Goal: Information Seeking & Learning: Learn about a topic

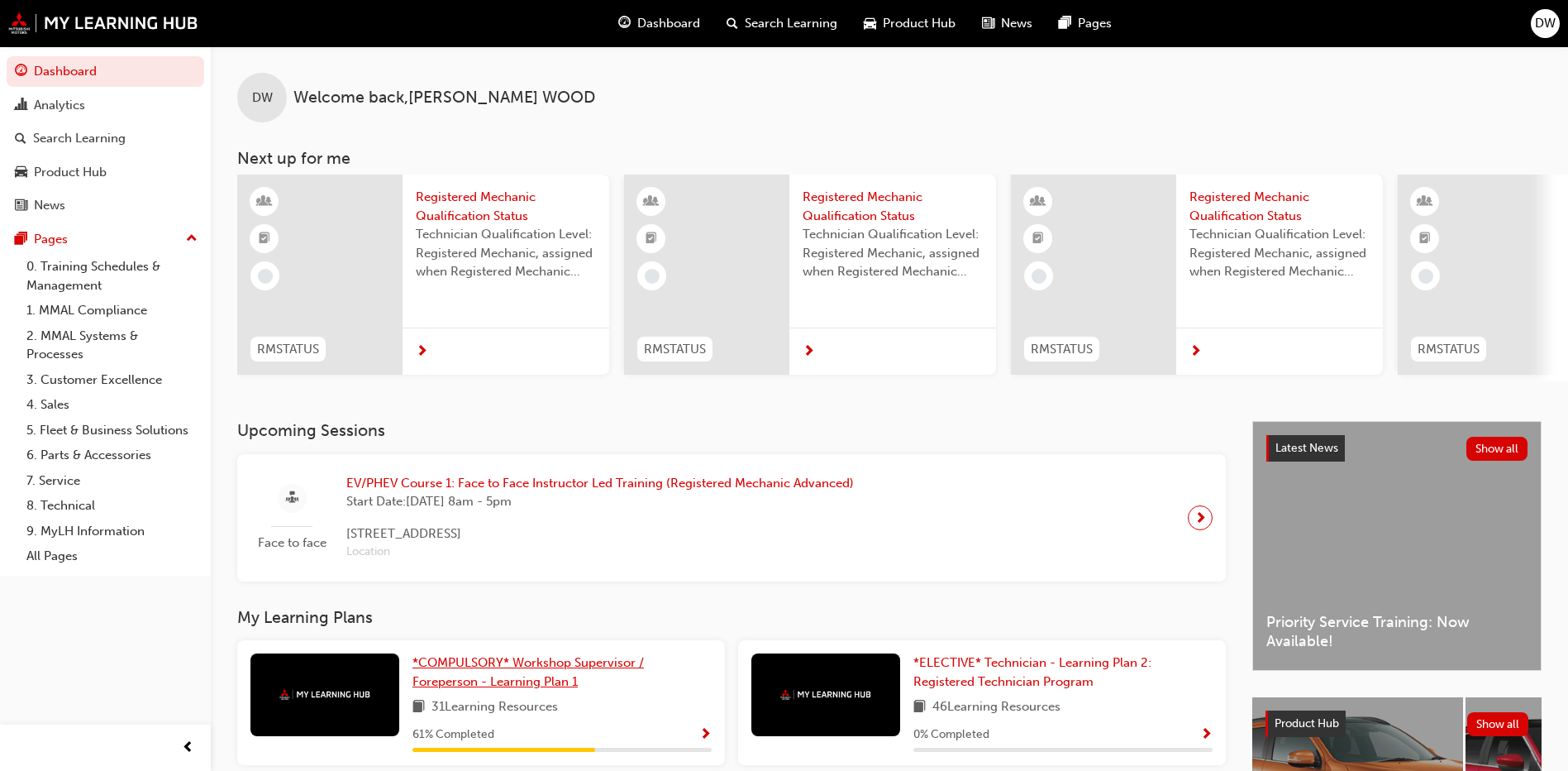
click at [510, 669] on span "*COMPULSORY* Workshop Supervisor / Foreperson - Learning Plan 1" at bounding box center [529, 672] width 232 height 34
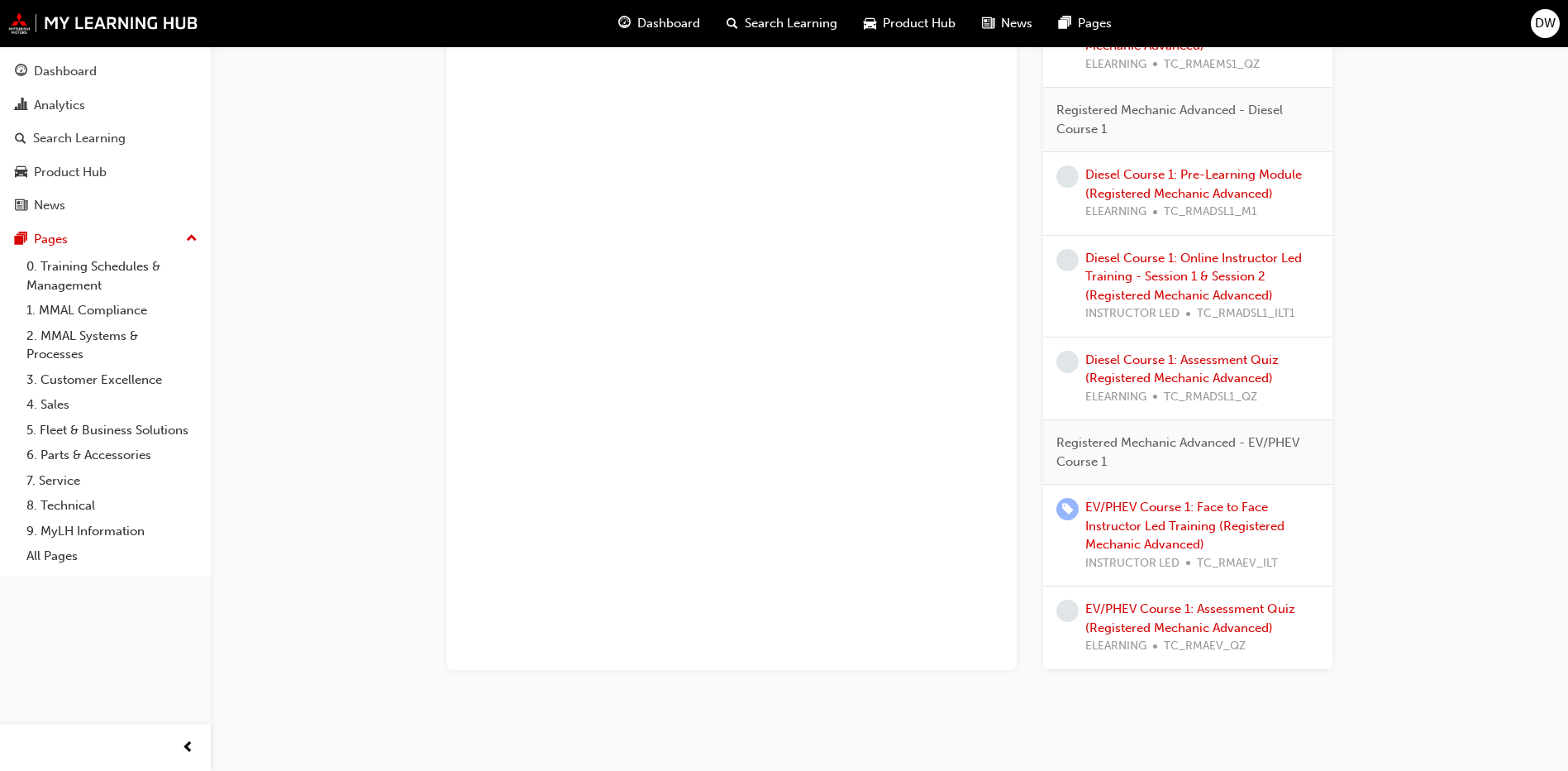
scroll to position [1449, 0]
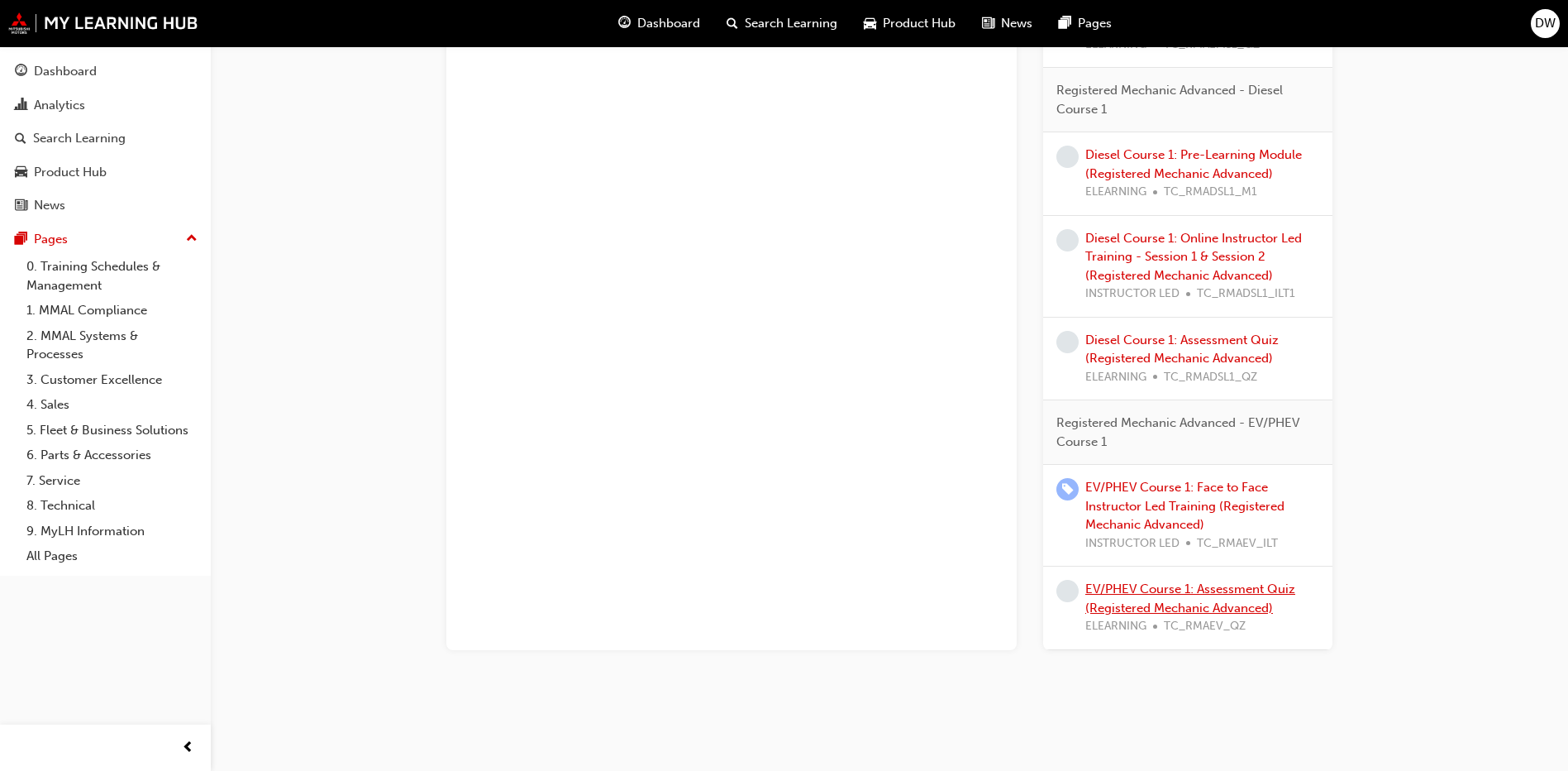
click at [1155, 592] on link "EV/PHEV Course 1: Assessment Quiz (Registered Mechanic Advanced)" at bounding box center [1189, 598] width 210 height 34
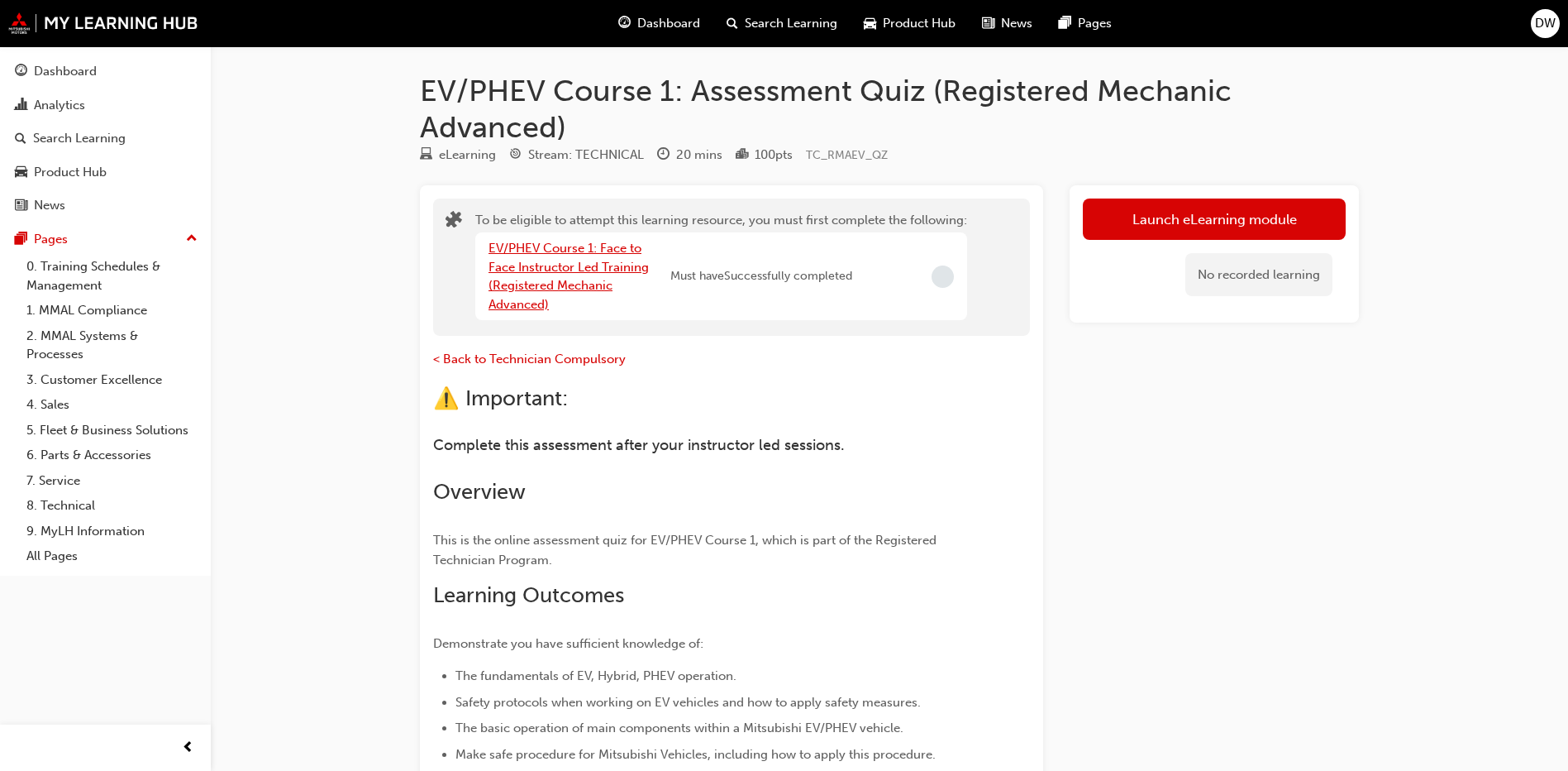
click at [532, 269] on link "EV/PHEV Course 1: Face to Face Instructor Led Training (Registered Mechanic Adv…" at bounding box center [569, 275] width 160 height 71
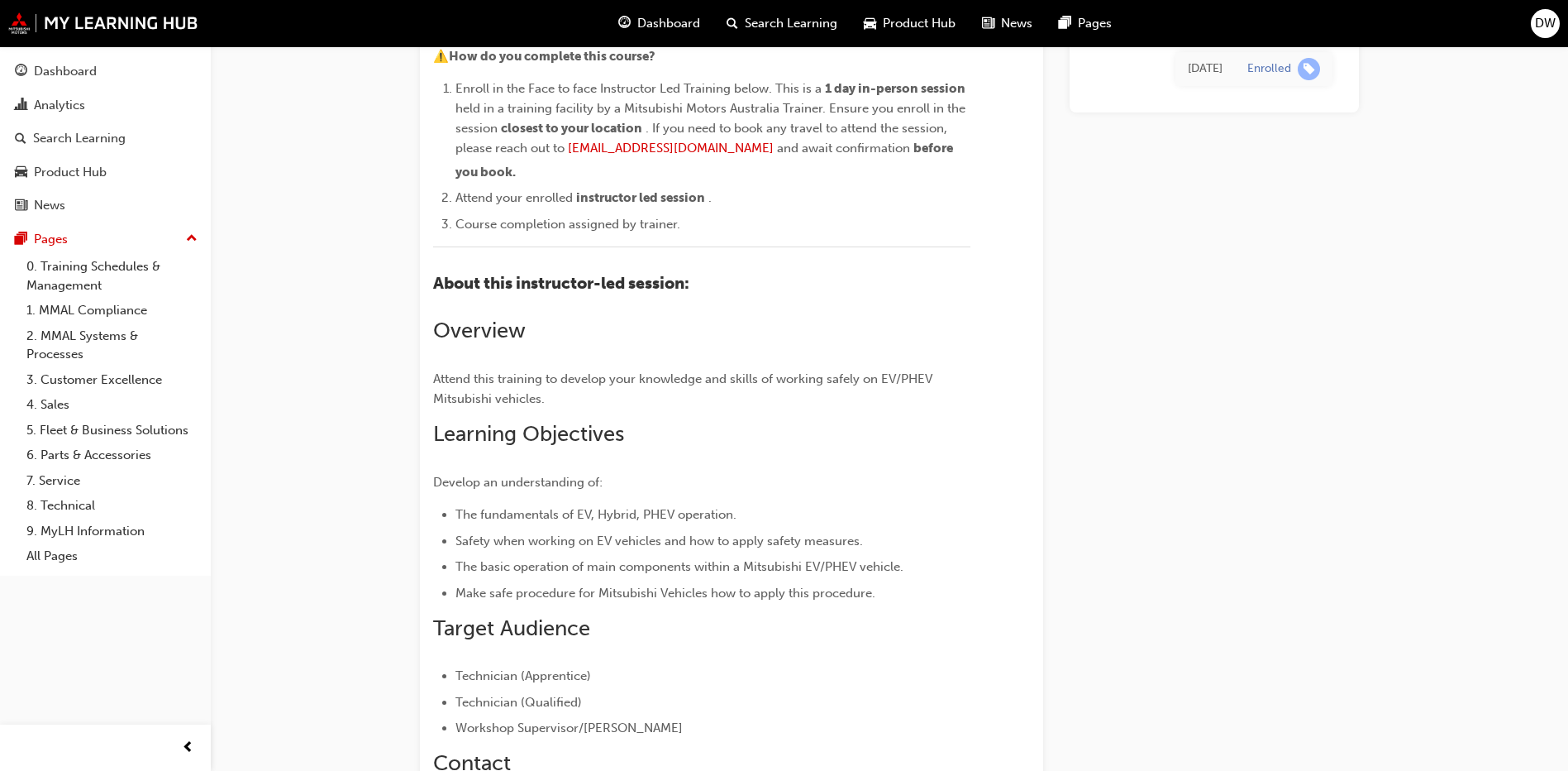
scroll to position [165, 0]
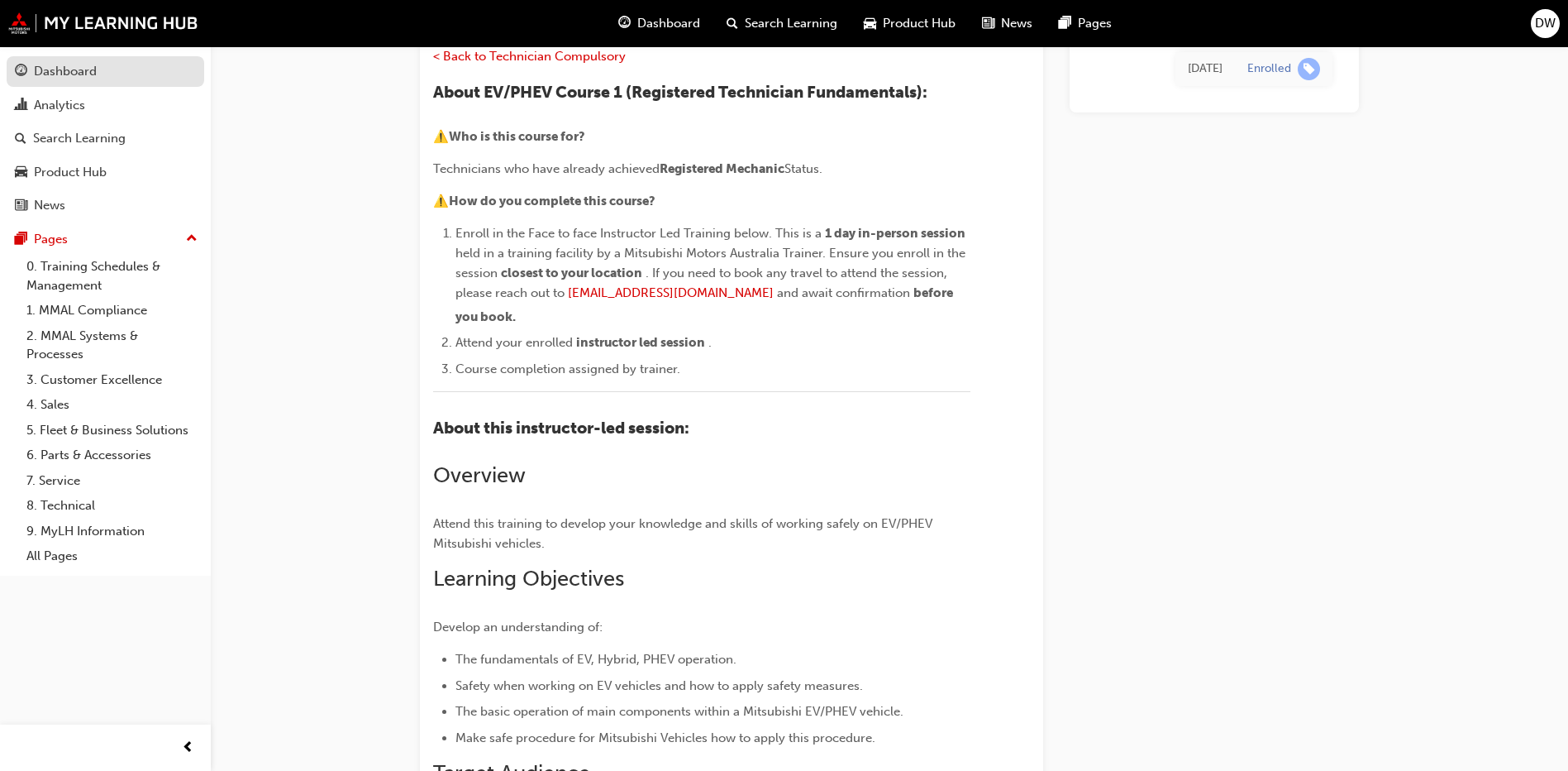
click at [80, 70] on div "Dashboard" at bounding box center [65, 71] width 63 height 19
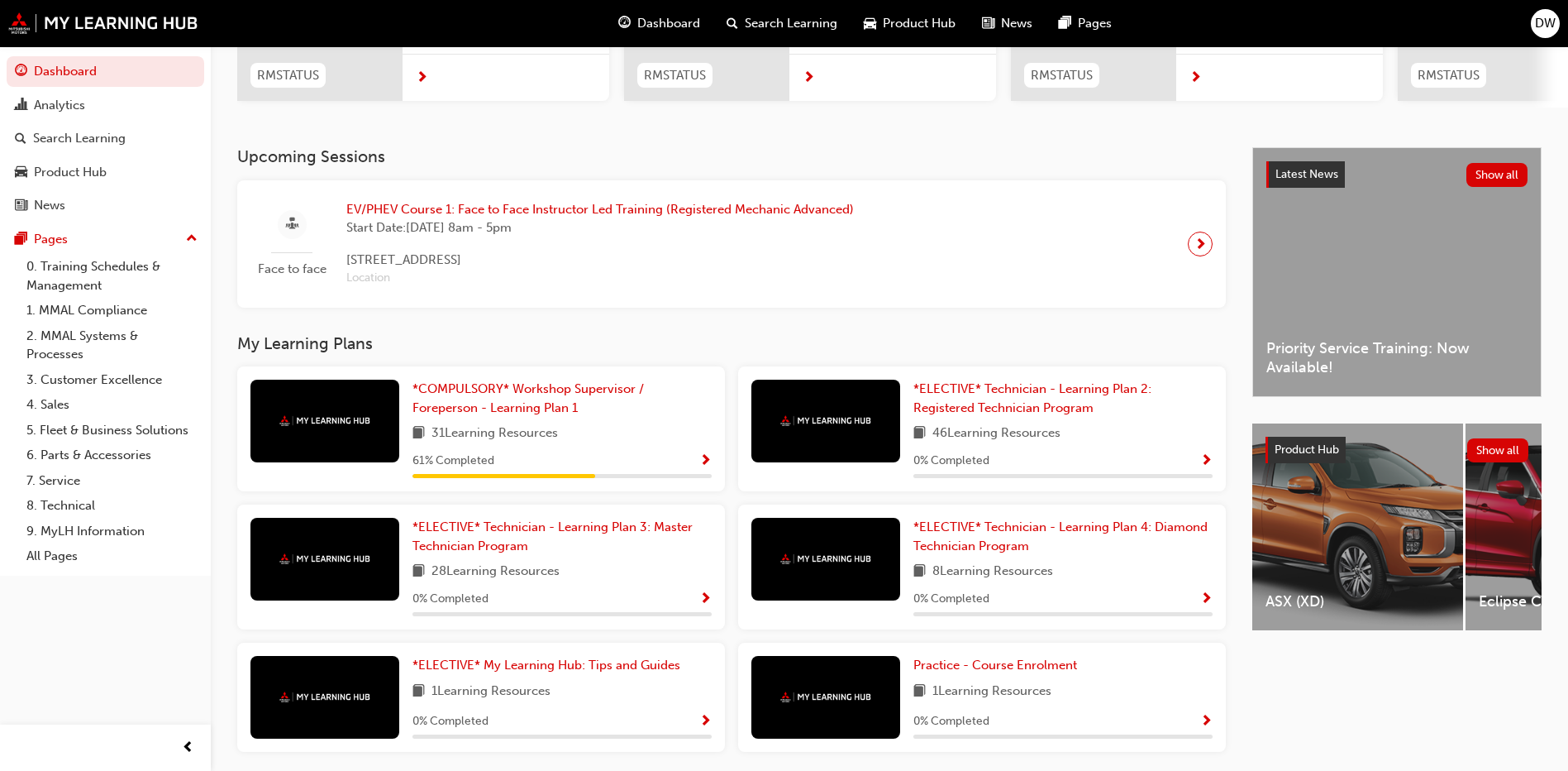
scroll to position [342, 0]
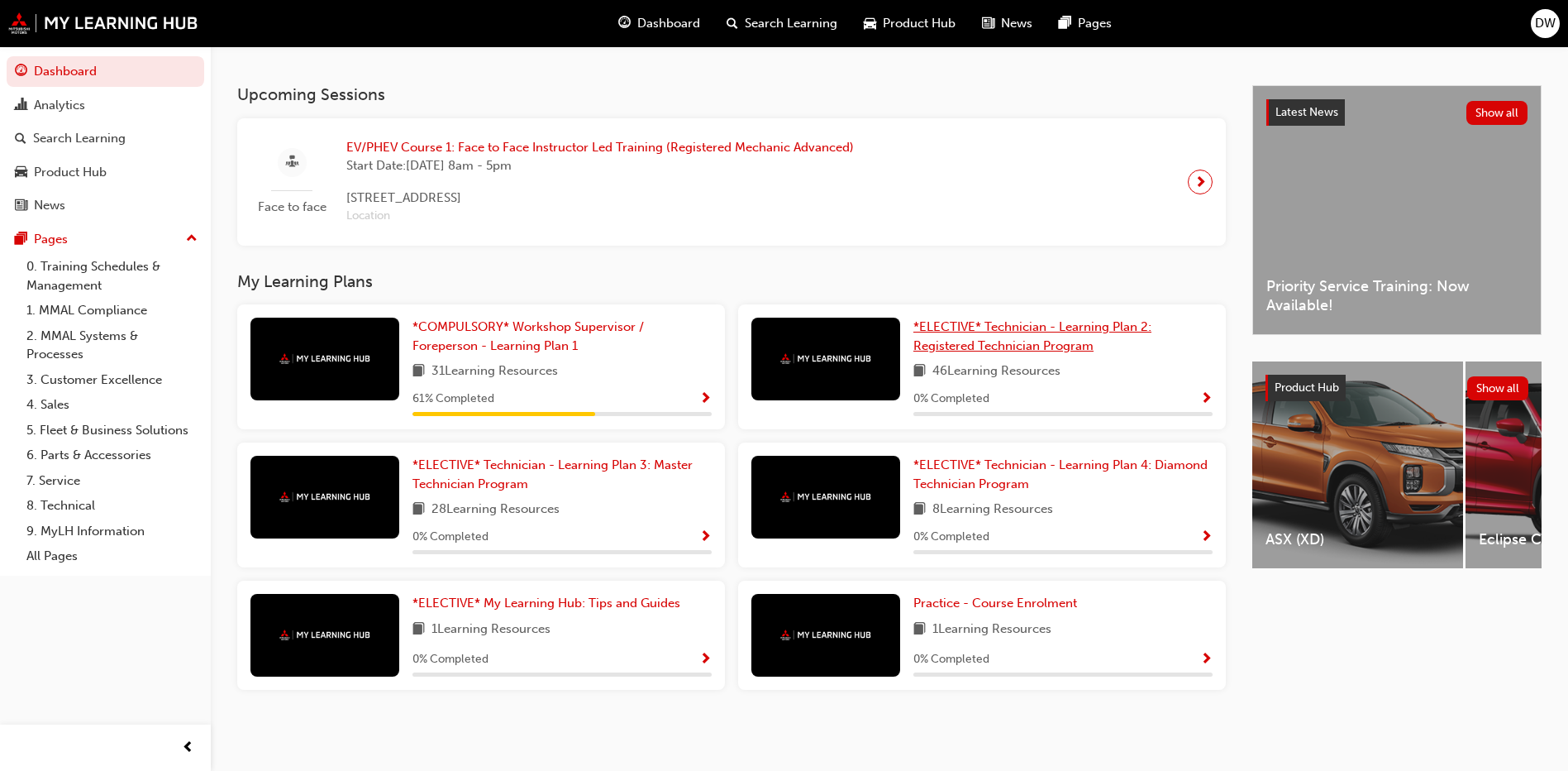
click at [1000, 329] on span "*ELECTIVE* Technician - Learning Plan 2: Registered Technician Program" at bounding box center [1032, 336] width 238 height 34
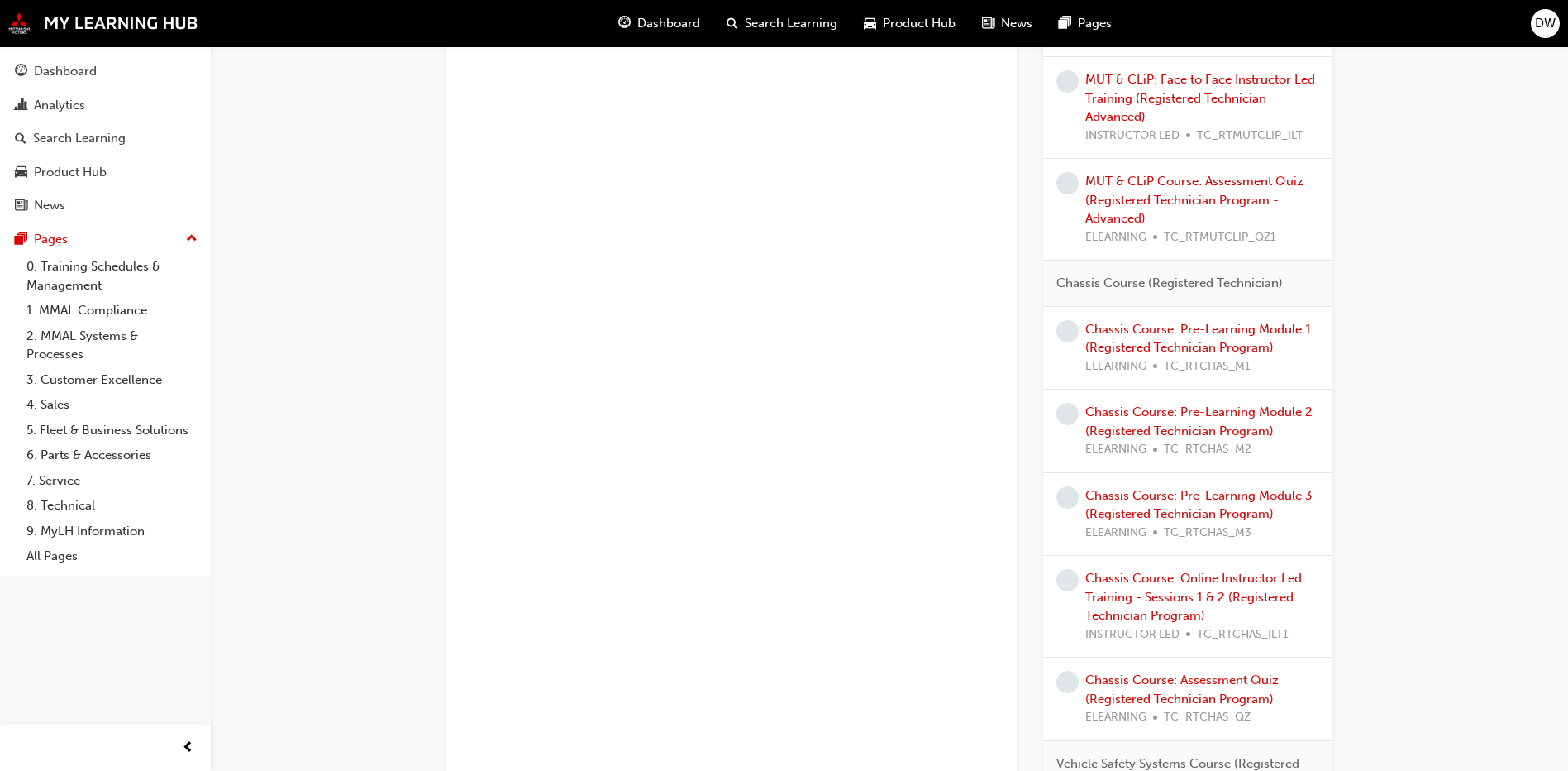
scroll to position [2063, 0]
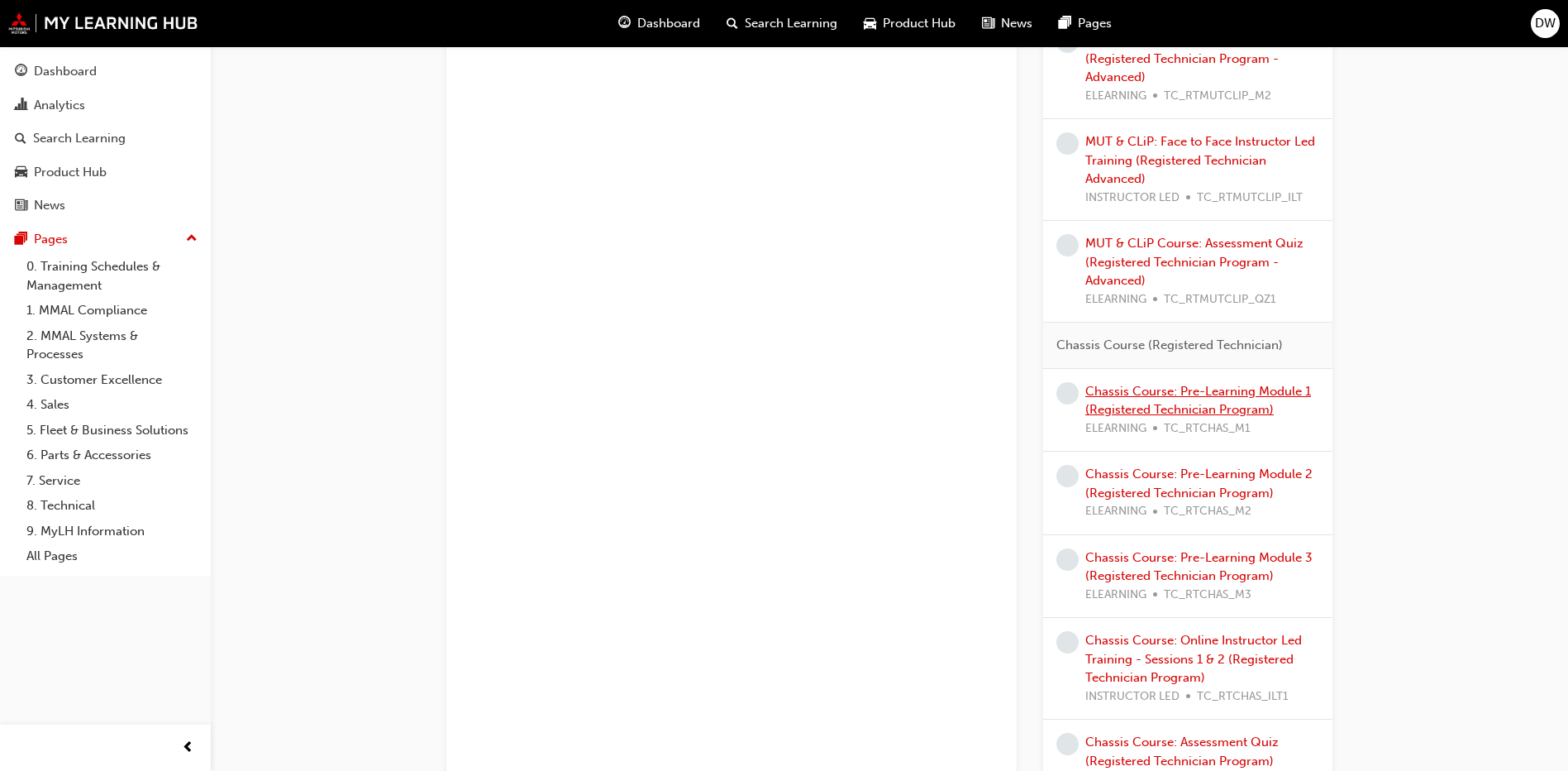
click at [1164, 392] on link "Chassis Course: Pre-Learning Module 1 (Registered Technician Program)" at bounding box center [1198, 401] width 226 height 34
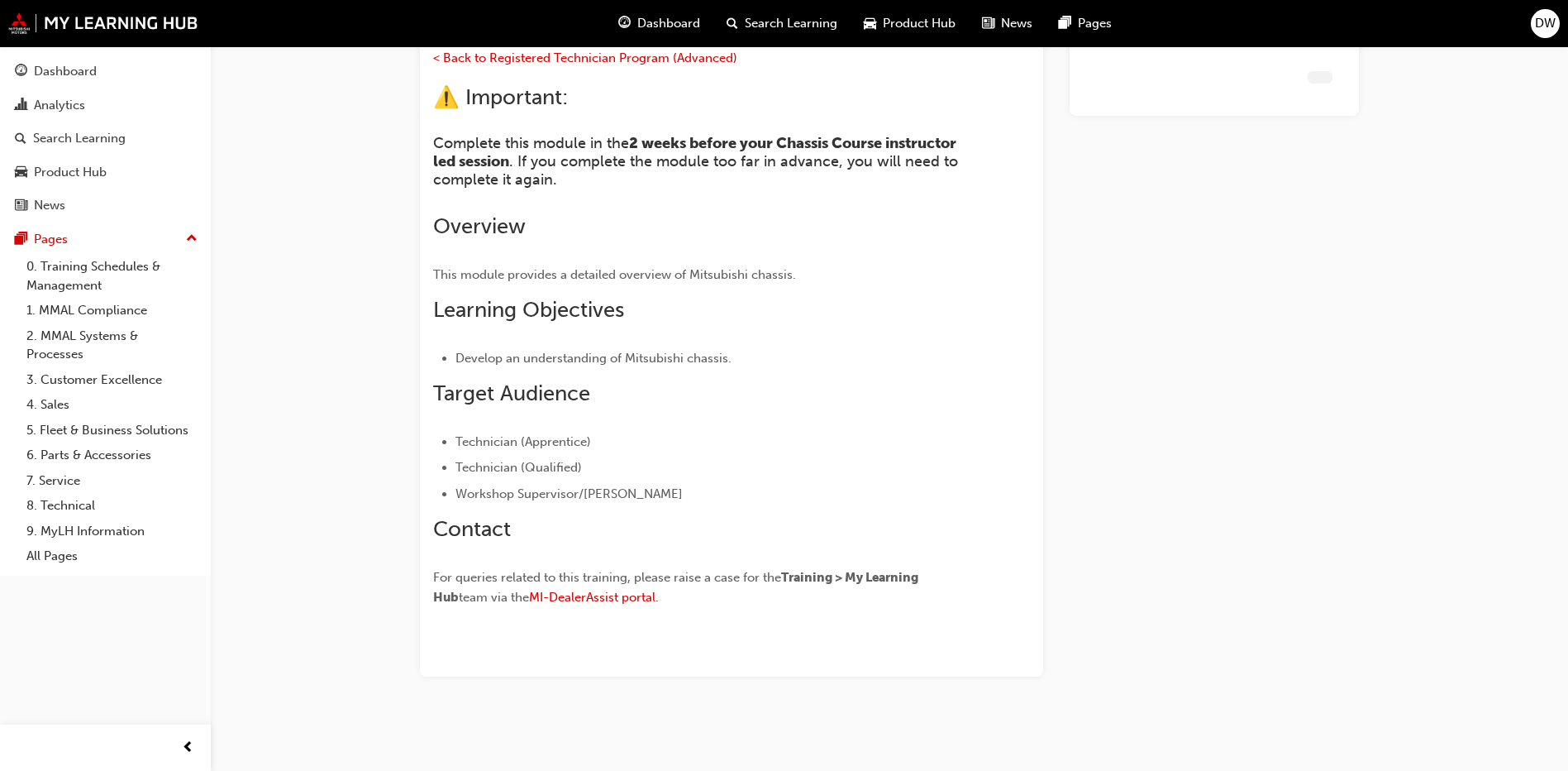
scroll to position [163, 0]
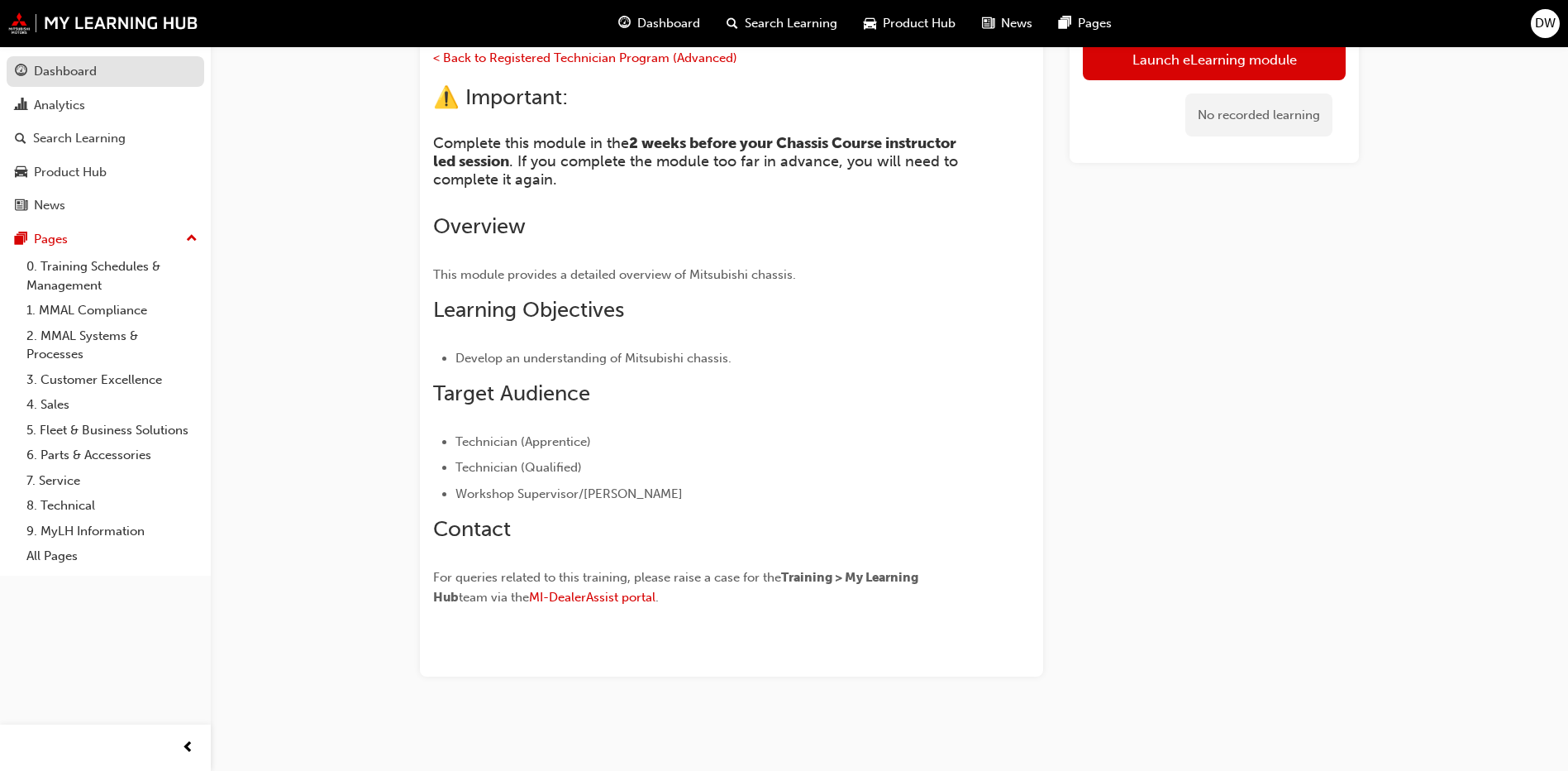
click at [66, 72] on div "Dashboard" at bounding box center [65, 71] width 63 height 19
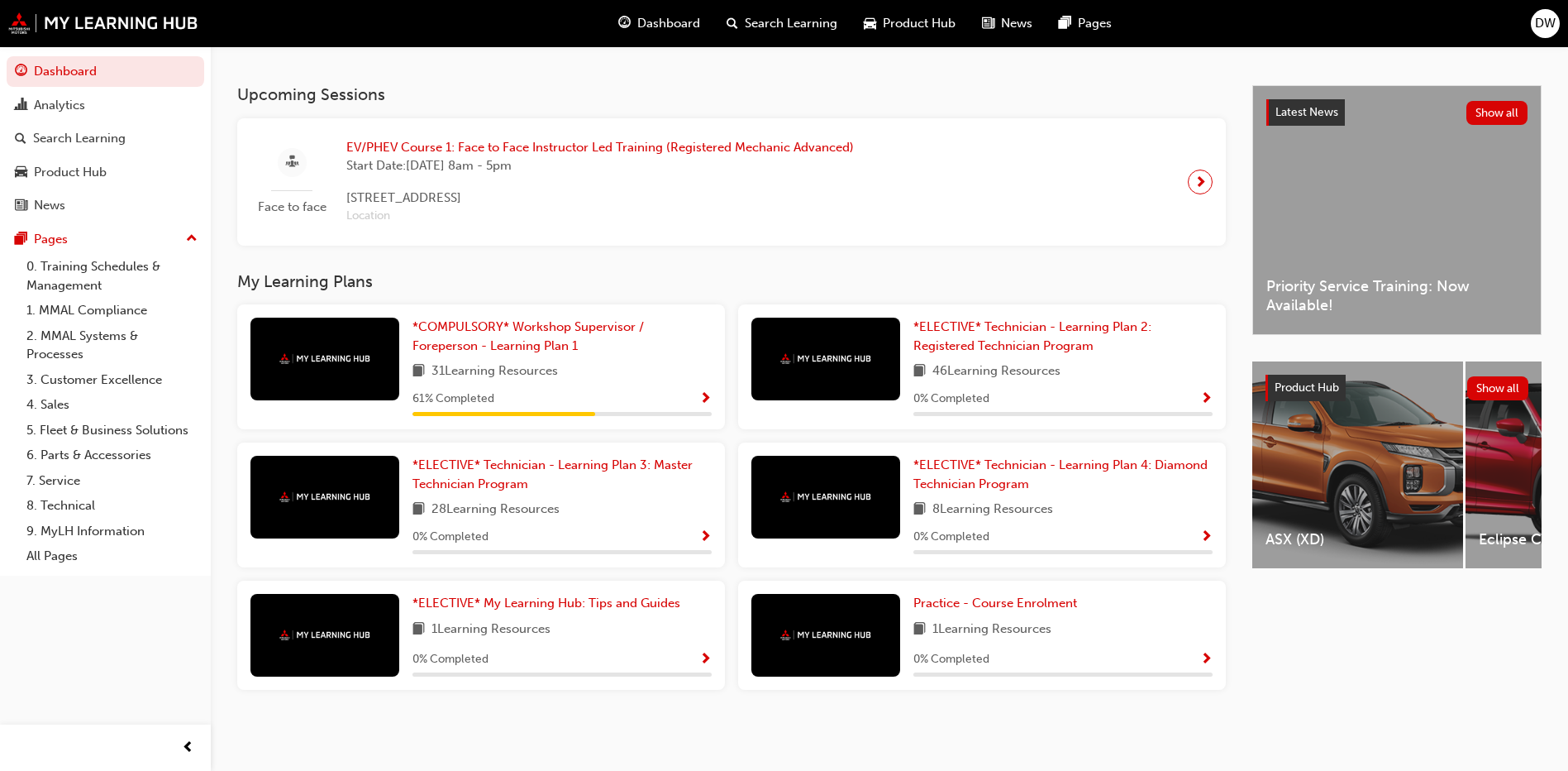
scroll to position [342, 0]
click at [78, 263] on link "0. Training Schedules & Management" at bounding box center [112, 275] width 184 height 44
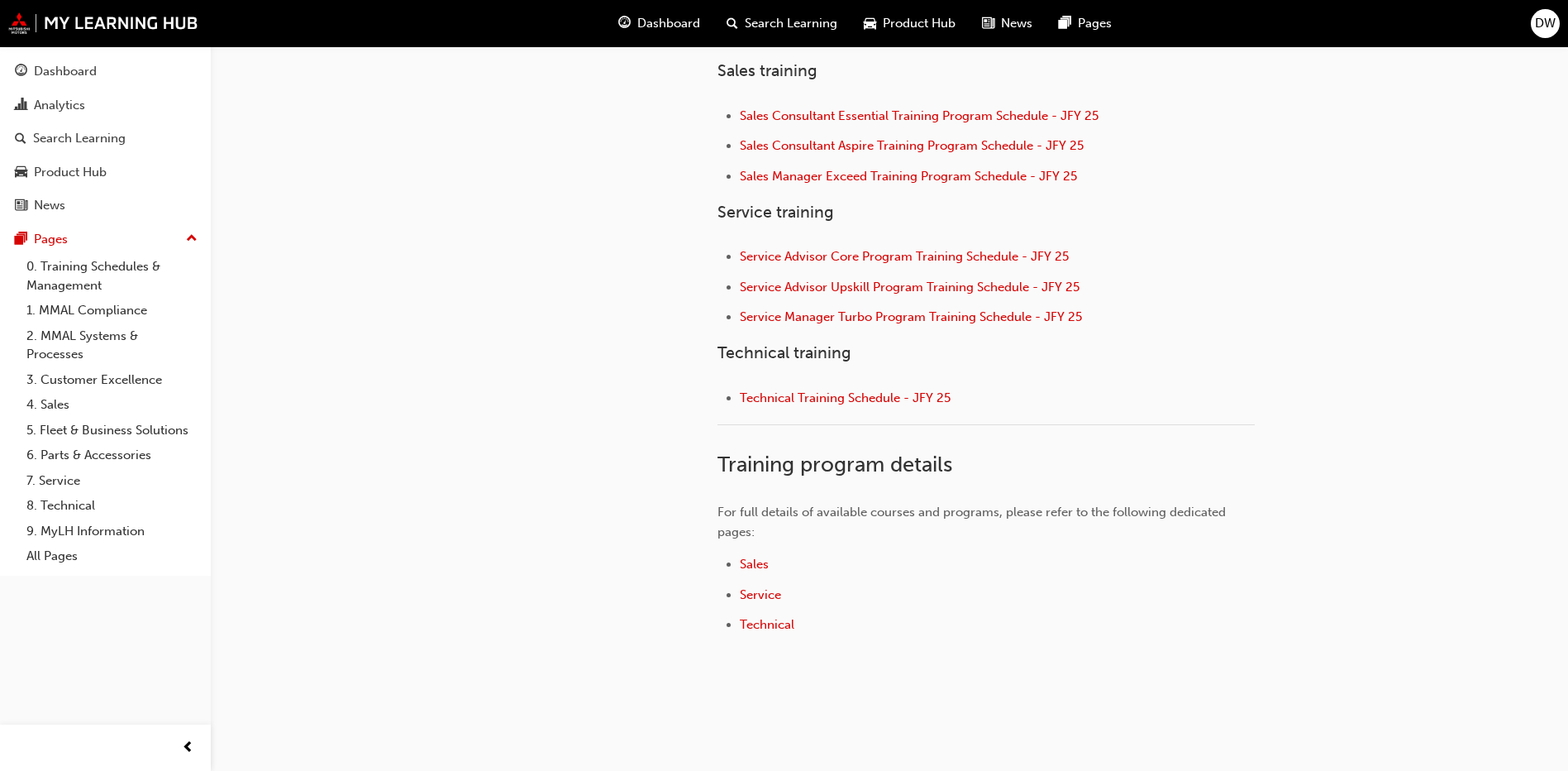
scroll to position [662, 0]
click at [819, 395] on span "Technical Training Schedule - JFY 25" at bounding box center [845, 395] width 211 height 15
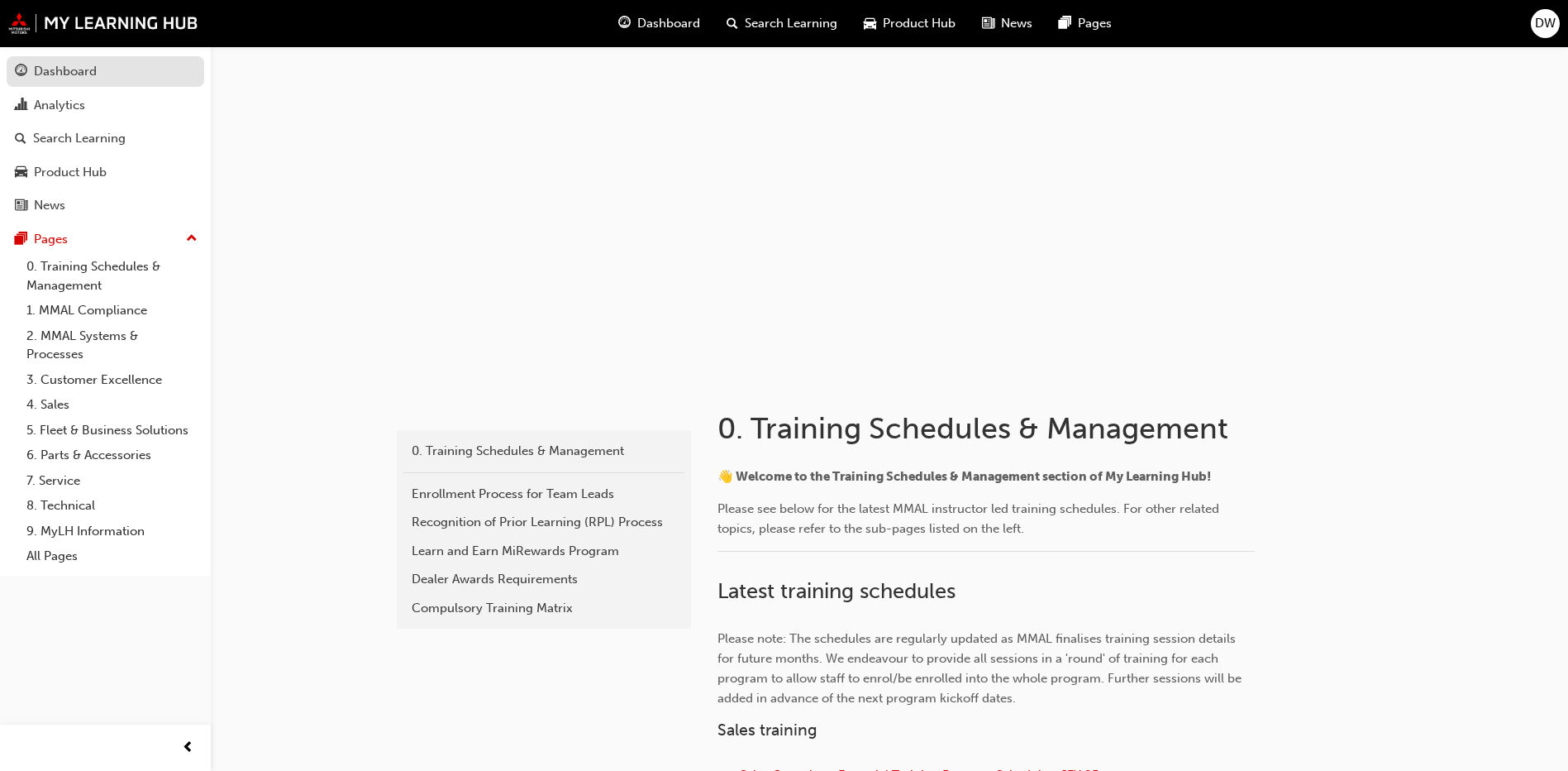
click at [78, 69] on div "Dashboard" at bounding box center [65, 71] width 63 height 19
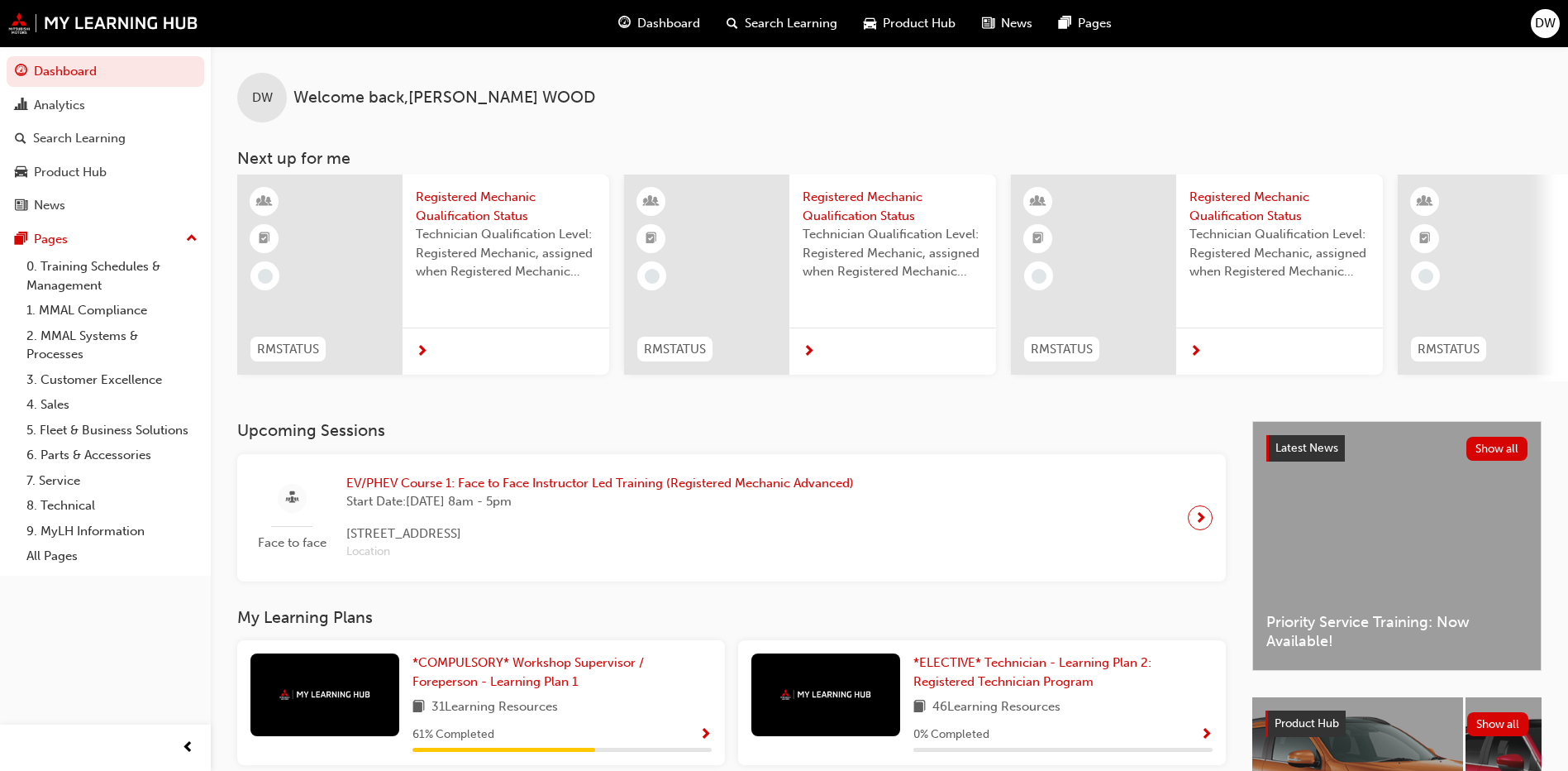
click at [510, 486] on span "EV/PHEV Course 1: Face to Face Instructor Led Training (Registered Mechanic Adv…" at bounding box center [600, 483] width 508 height 19
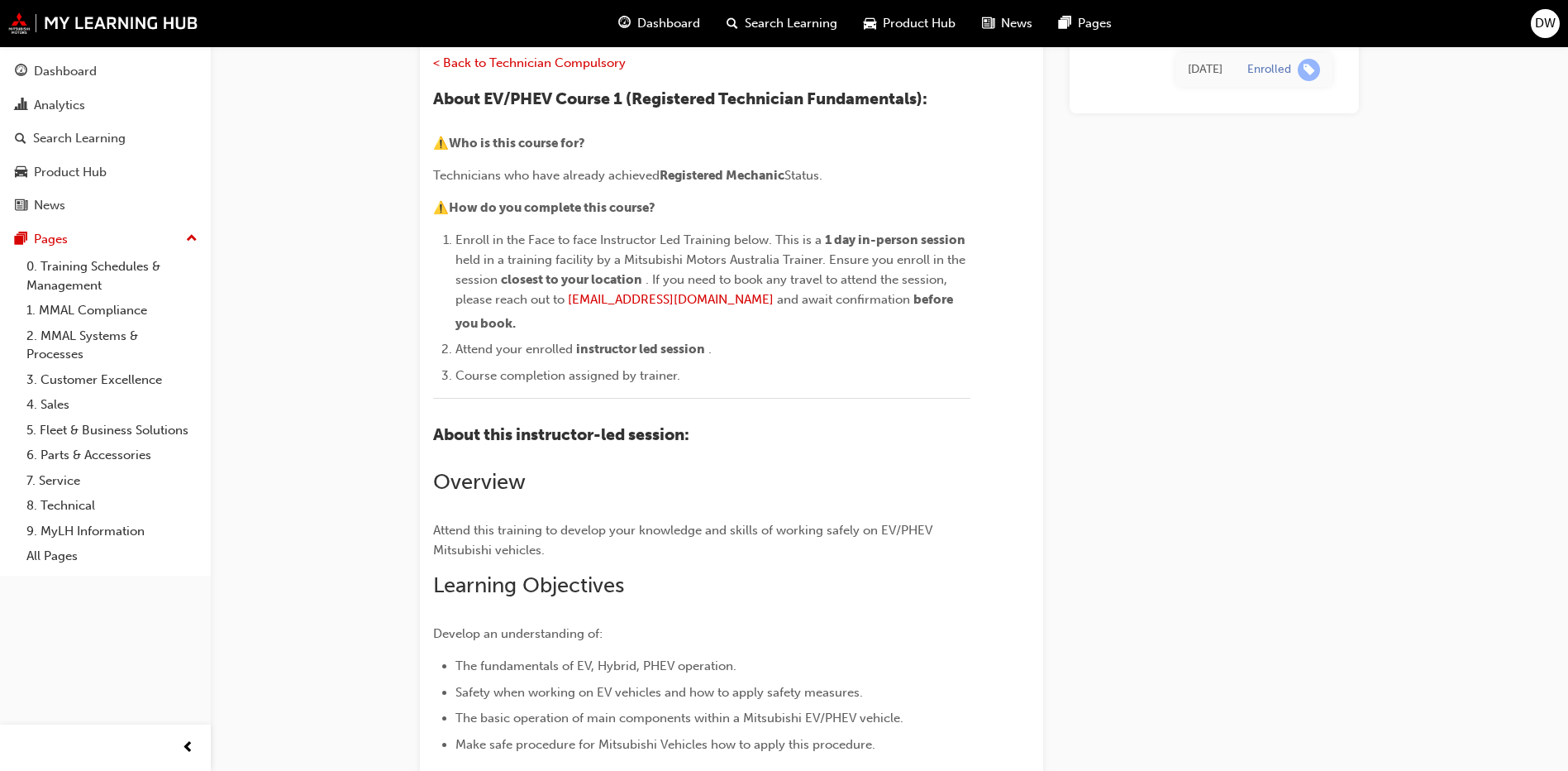
scroll to position [108, 0]
